Goal: Task Accomplishment & Management: Complete application form

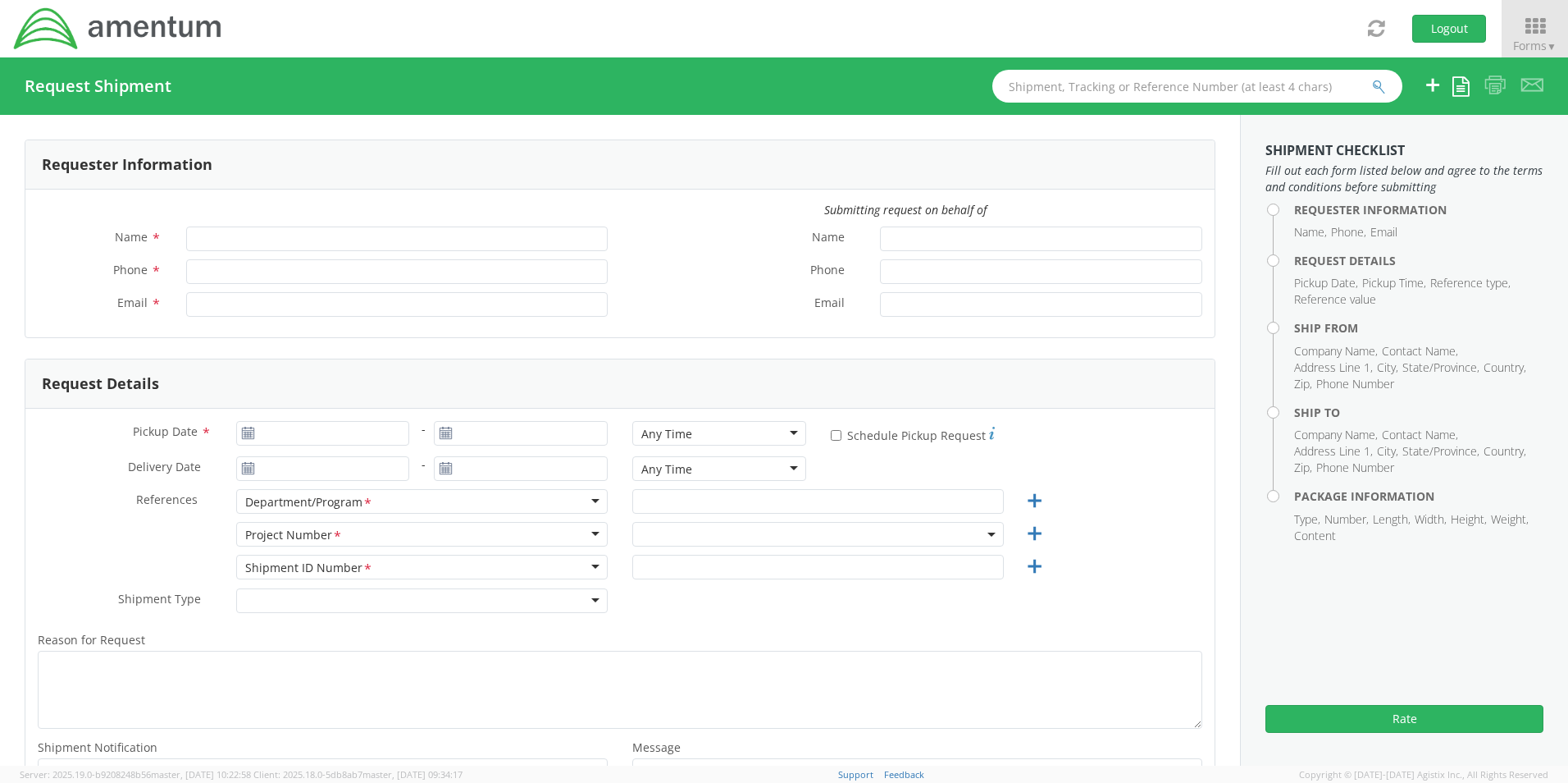
type input "Angela Carlascio"
type input "+1-321-216-2408"
type input "angela.carlascio@amentum.com"
select select "OVHD.600277.00000"
